Goal: Communication & Community: Answer question/provide support

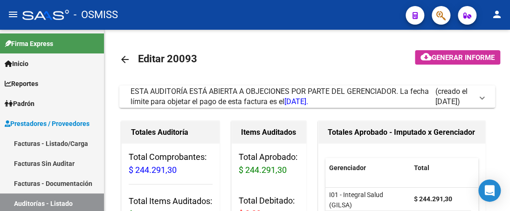
scroll to position [512, 0]
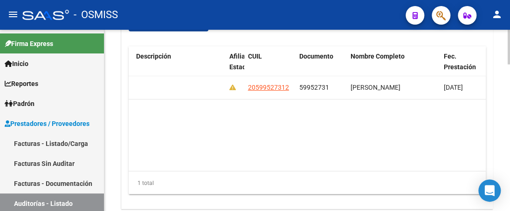
scroll to position [0, 704]
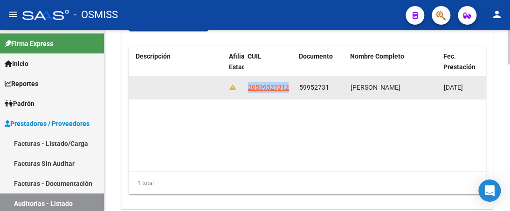
drag, startPoint x: 246, startPoint y: 87, endPoint x: 288, endPoint y: 89, distance: 41.5
click at [288, 89] on datatable-body-cell "20599527312" at bounding box center [269, 87] width 51 height 23
copy span "20599527312"
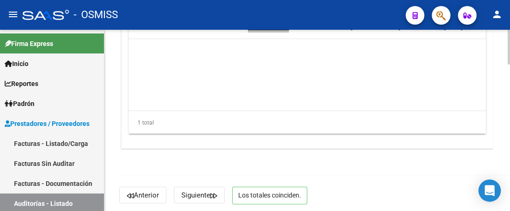
scroll to position [762, 0]
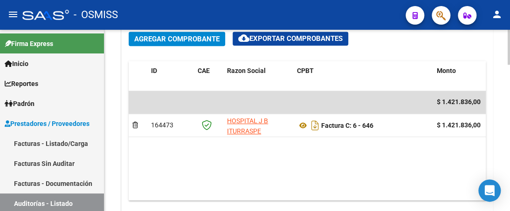
scroll to position [466, 0]
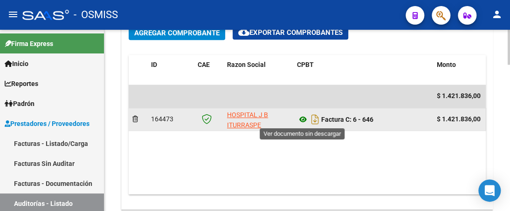
click at [303, 119] on icon at bounding box center [303, 119] width 12 height 11
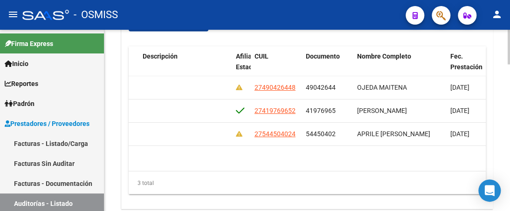
scroll to position [0, 700]
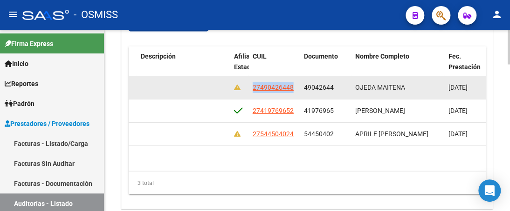
drag, startPoint x: 250, startPoint y: 88, endPoint x: 296, endPoint y: 91, distance: 46.7
click at [296, 91] on datatable-body-cell "27490426448" at bounding box center [274, 87] width 51 height 23
copy span "27490426448"
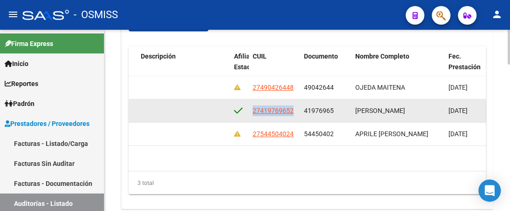
drag, startPoint x: 251, startPoint y: 111, endPoint x: 303, endPoint y: 110, distance: 52.2
click at [303, 110] on div "354305 I01 - Integral Salud (GILSA) $ 1.134.276,00 $ 1.134.276,00 $ 0,00 $ 0,00…" at bounding box center [169, 111] width 1481 height 23
copy span "27419769652"
drag, startPoint x: 252, startPoint y: 109, endPoint x: 300, endPoint y: 111, distance: 48.0
click at [300, 111] on div "354305 I01 - Integral Salud (GILSA) $ 1.134.276,00 $ 1.134.276,00 $ 0,00 $ 0,00…" at bounding box center [169, 111] width 1481 height 23
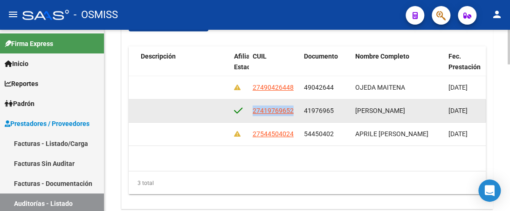
copy span "27419769652"
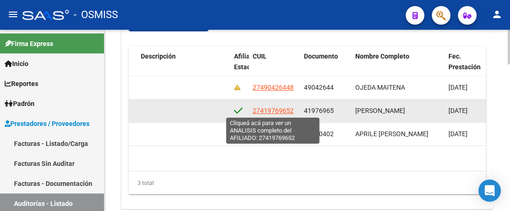
click at [252, 112] on span "27419769652" at bounding box center [272, 110] width 41 height 7
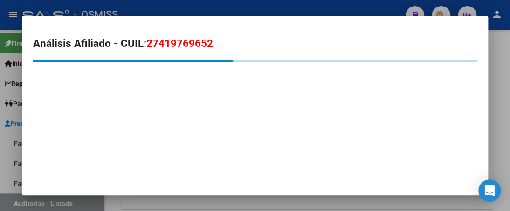
click at [310, 6] on div at bounding box center [255, 105] width 510 height 211
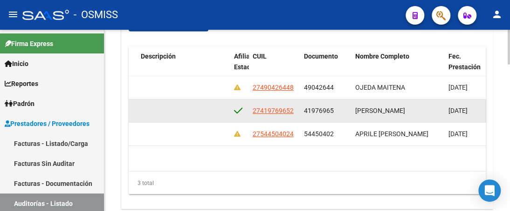
drag, startPoint x: 253, startPoint y: 109, endPoint x: 296, endPoint y: 108, distance: 42.9
click at [296, 108] on datatable-body-cell "27419769652" at bounding box center [274, 111] width 51 height 23
copy span "27419769652"
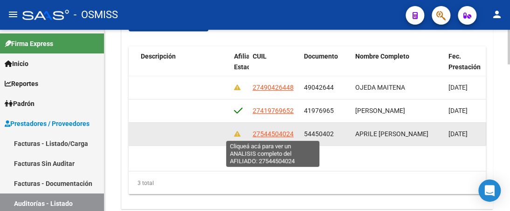
drag, startPoint x: 254, startPoint y: 134, endPoint x: 267, endPoint y: 131, distance: 13.9
click at [267, 131] on span "27544504024" at bounding box center [272, 133] width 41 height 7
copy span "754"
type textarea "27544504024"
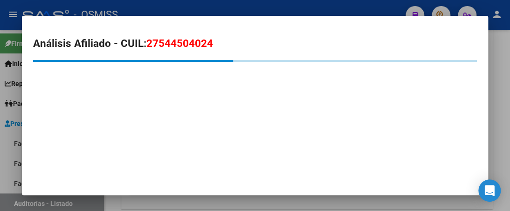
click at [248, 8] on div at bounding box center [255, 105] width 510 height 211
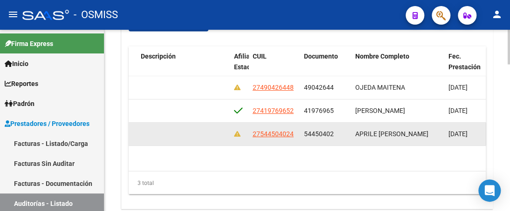
drag, startPoint x: 252, startPoint y: 133, endPoint x: 296, endPoint y: 131, distance: 44.8
click at [296, 132] on datatable-body-cell "27544504024" at bounding box center [274, 134] width 51 height 23
copy span "27544504024"
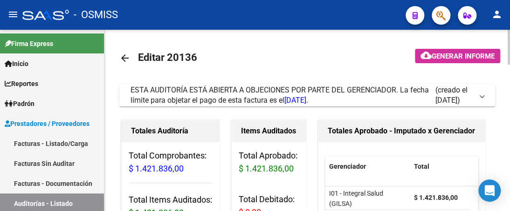
scroll to position [0, 0]
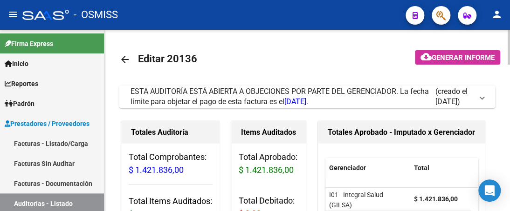
click at [481, 96] on span at bounding box center [482, 97] width 4 height 10
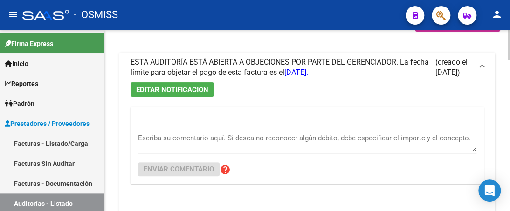
scroll to position [93, 0]
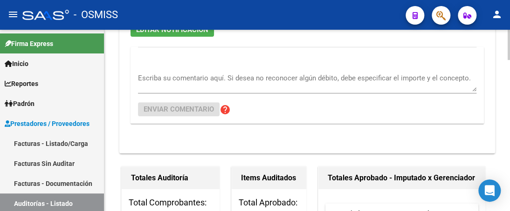
click at [164, 82] on textarea "Escriba su comentario aquí. Si desea no reconocer algún débito, debe especifica…" at bounding box center [307, 82] width 338 height 19
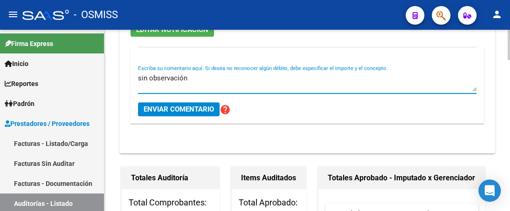
type textarea "sin observación"
click at [168, 109] on span "Enviar comentario" at bounding box center [178, 109] width 70 height 8
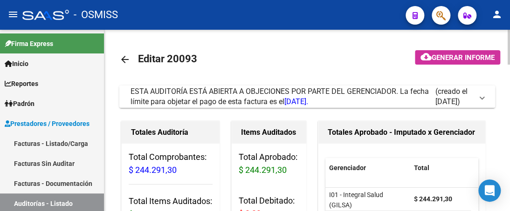
click at [480, 99] on span at bounding box center [482, 97] width 4 height 10
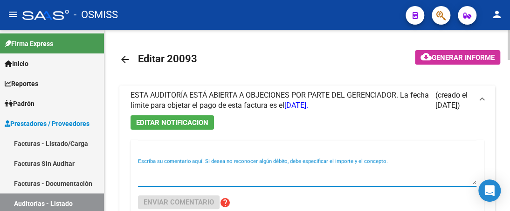
click at [175, 178] on textarea "Escriba su comentario aquí. Si desea no reconocer algún débito, debe especifica…" at bounding box center [307, 175] width 338 height 19
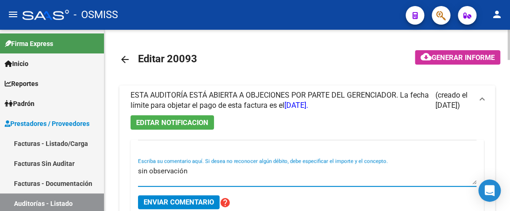
type textarea "sin observación"
click at [168, 203] on span "Enviar comentario" at bounding box center [178, 202] width 70 height 8
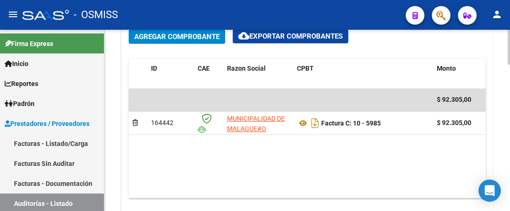
scroll to position [466, 0]
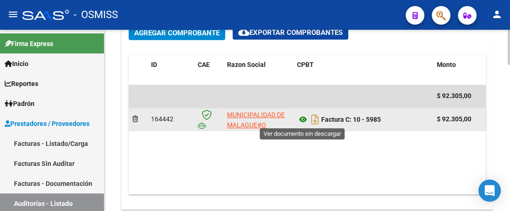
click at [305, 119] on icon at bounding box center [303, 119] width 12 height 11
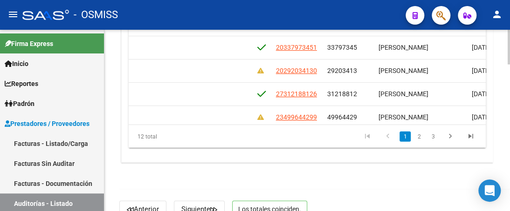
scroll to position [63, 679]
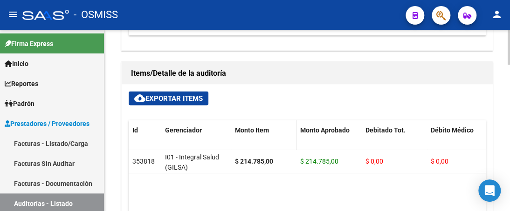
scroll to position [606, 0]
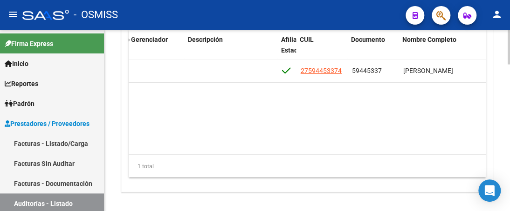
scroll to position [0, 654]
